Goal: Contribute content

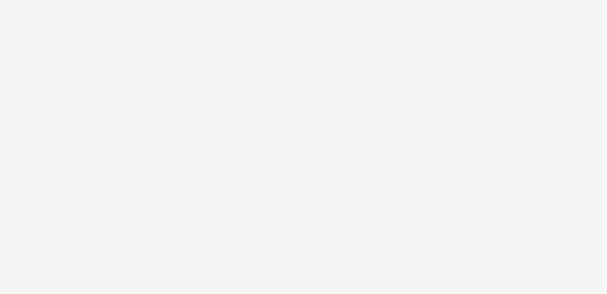
select select "ac009755-aa48-4799-8050-7a339a378eb8"
select select "79162ed7-0017-4339-93b0-3399b708648f"
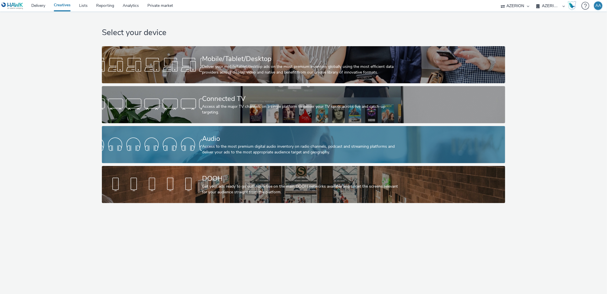
click at [277, 153] on div "Access to the most premium digital audio inventory on radio channels, podcast a…" at bounding box center [302, 150] width 201 height 12
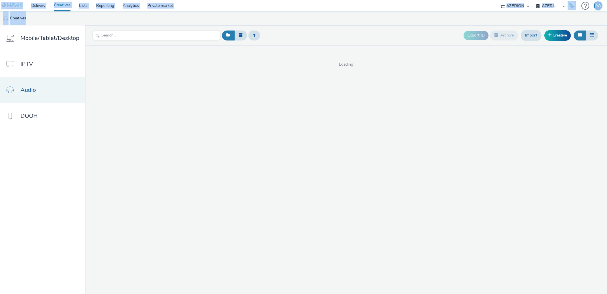
click at [54, 92] on link "Audio" at bounding box center [42, 90] width 85 height 26
click at [560, 35] on link "Creative" at bounding box center [558, 35] width 26 height 10
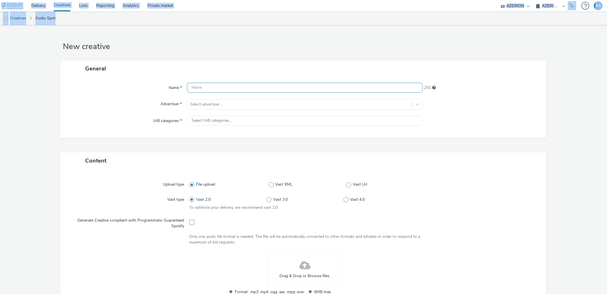
click at [217, 87] on input "text" at bounding box center [305, 88] width 236 height 10
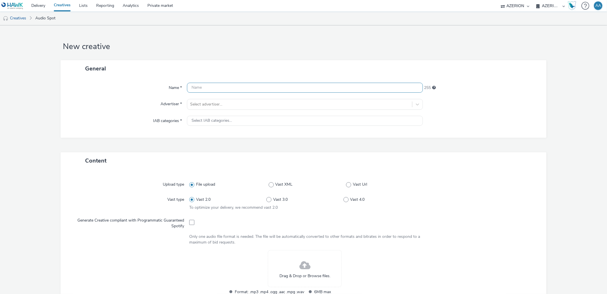
click at [217, 87] on input "text" at bounding box center [305, 88] width 236 height 10
paste input "FR_Mediarun_ES_TraqueursEmploi_Audio_102025"
drag, startPoint x: 216, startPoint y: 87, endPoint x: 155, endPoint y: 87, distance: 61.8
click at [155, 87] on div "Name * FR_Mediarun_ES_TraqueursEmploi_Audio_102025 212" at bounding box center [303, 88] width 474 height 10
click at [325, 89] on input "ES_TraqueursEmploi_Audio_102025" at bounding box center [305, 88] width 236 height 10
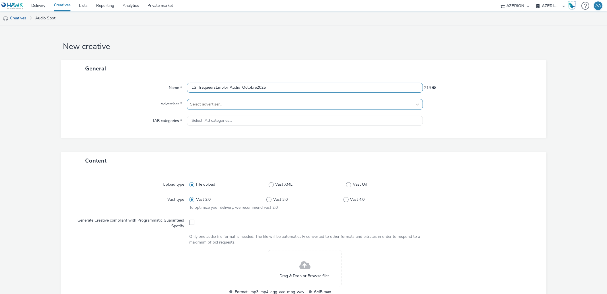
type input "ES_TraqueursEmploi_Audio_Octobre2025"
click at [337, 104] on div at bounding box center [299, 104] width 219 height 7
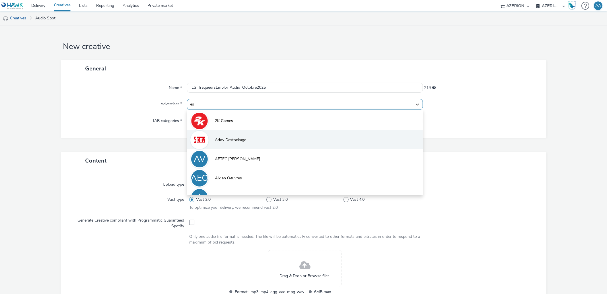
type input "e"
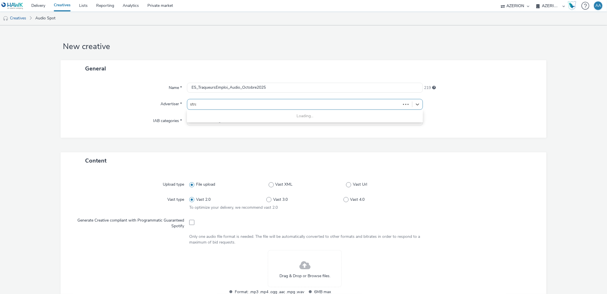
type input "stras"
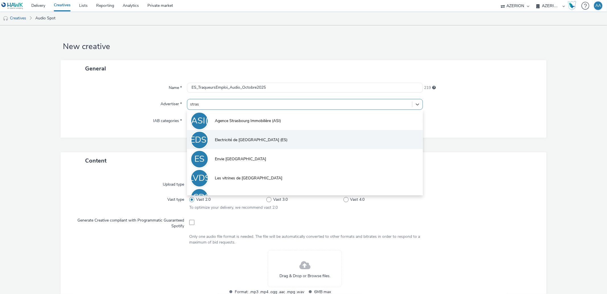
click at [354, 142] on li "EDS( Electricité de [GEOGRAPHIC_DATA] (ES)" at bounding box center [305, 139] width 236 height 19
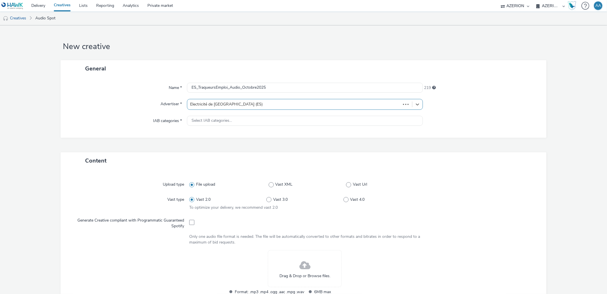
type input "[URL][DOMAIN_NAME]"
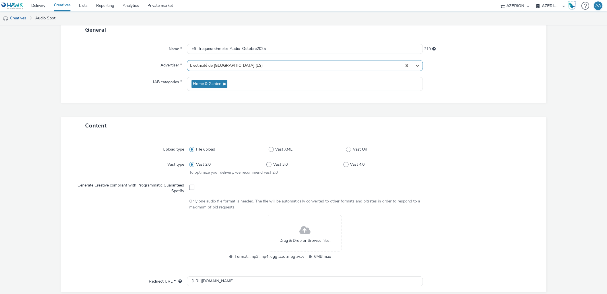
scroll to position [84, 0]
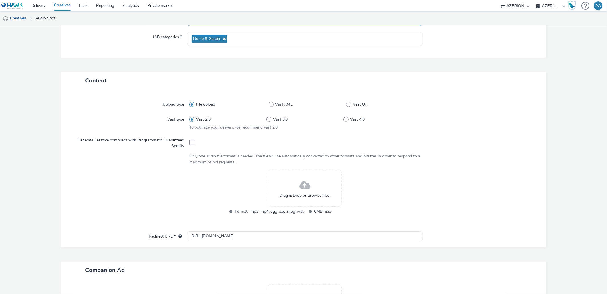
click at [292, 178] on div "Drag & Drop or Browse files." at bounding box center [305, 187] width 74 height 37
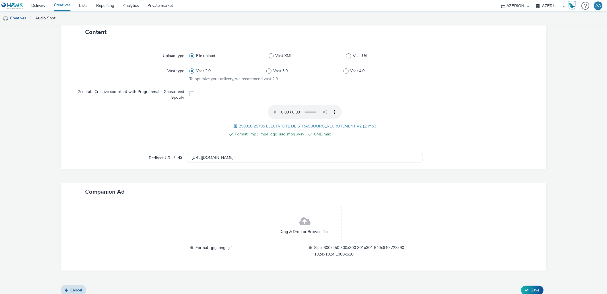
scroll to position [137, 0]
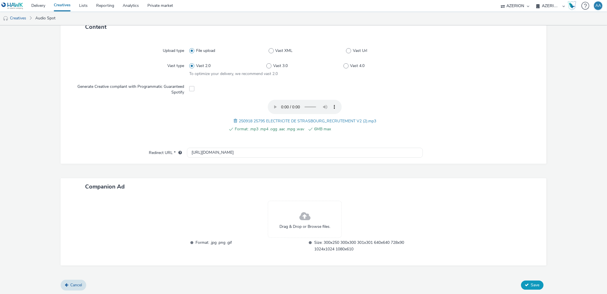
click at [534, 283] on span "Save" at bounding box center [535, 284] width 9 height 5
